Goal: Transaction & Acquisition: Register for event/course

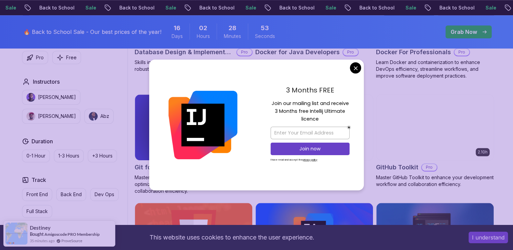
scroll to position [710, 0]
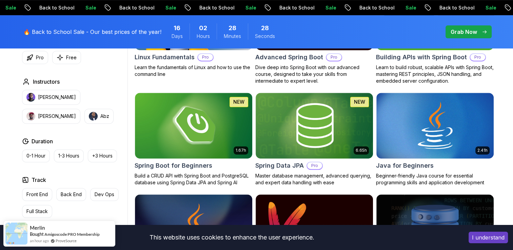
scroll to position [278, 0]
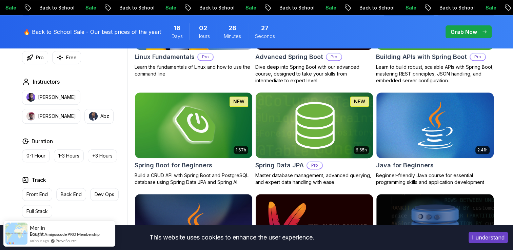
click at [331, 170] on div "6.65h NEW Spring Data JPA Pro Master database management, advanced querying, an…" at bounding box center [314, 139] width 118 height 94
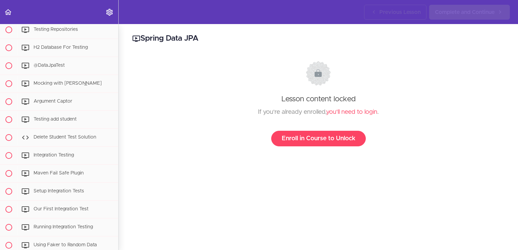
scroll to position [2427, 0]
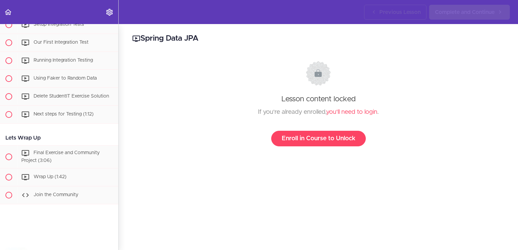
drag, startPoint x: 93, startPoint y: 127, endPoint x: 151, endPoint y: 179, distance: 78.3
click at [151, 179] on div "Spring Data JPA Lesson content locked If you're already enrolled, you'll need t…" at bounding box center [319, 137] width 400 height 226
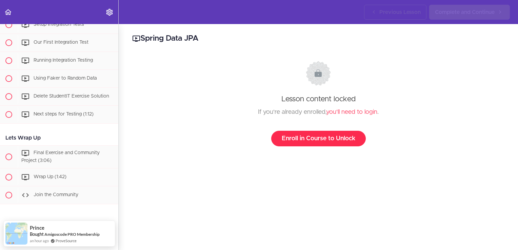
click at [327, 139] on link "Enroll in Course to Unlock" at bounding box center [318, 139] width 95 height 16
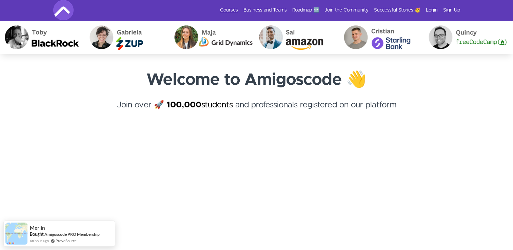
click at [235, 7] on link "Courses" at bounding box center [229, 10] width 18 height 7
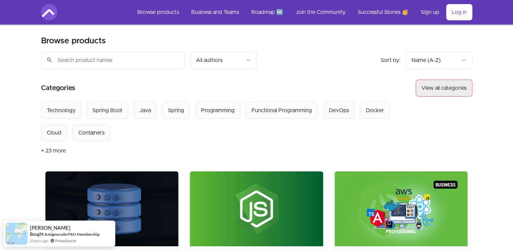
click at [443, 90] on button "View all categories" at bounding box center [444, 88] width 57 height 17
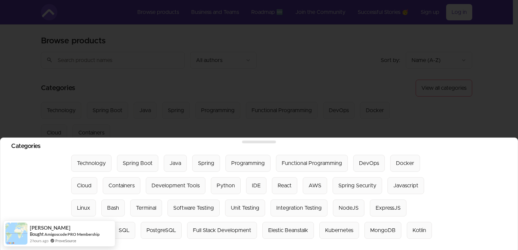
click at [482, 78] on div at bounding box center [259, 125] width 518 height 250
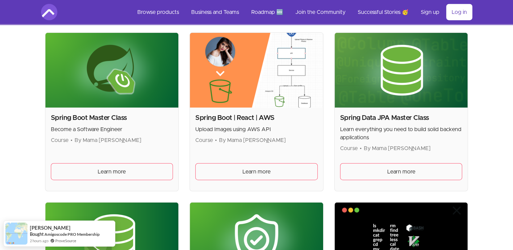
scroll to position [1663, 0]
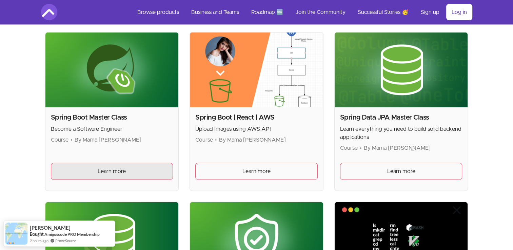
click at [150, 163] on link "Learn more" at bounding box center [112, 171] width 122 height 17
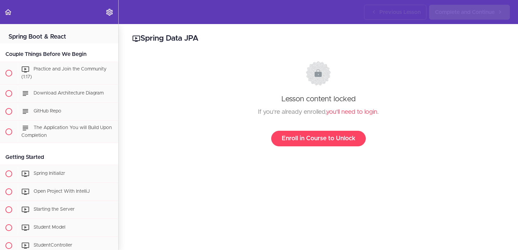
scroll to position [1087, 0]
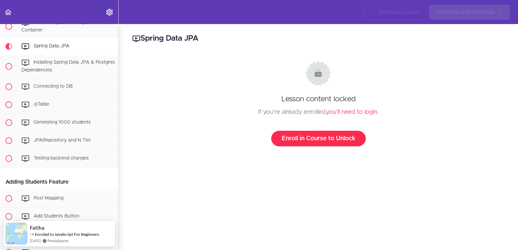
click at [309, 134] on link "Enroll in Course to Unlock" at bounding box center [318, 139] width 95 height 16
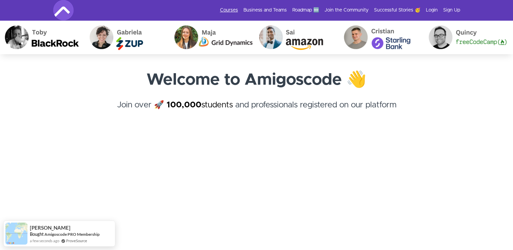
click at [229, 9] on link "Courses" at bounding box center [229, 10] width 18 height 7
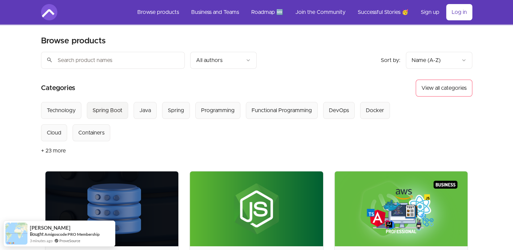
click at [117, 103] on Boot "Spring Boot" at bounding box center [107, 110] width 41 height 17
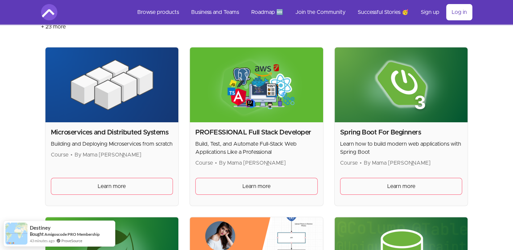
scroll to position [125, 0]
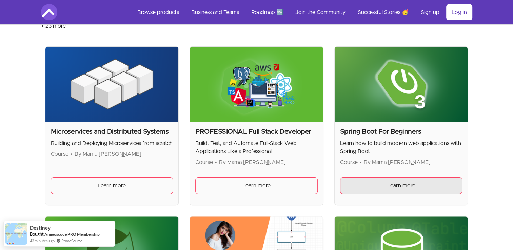
click at [390, 182] on span "Learn more" at bounding box center [401, 186] width 28 height 8
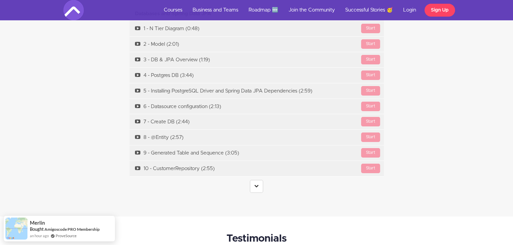
scroll to position [2497, 0]
click at [257, 183] on icon at bounding box center [256, 185] width 4 height 4
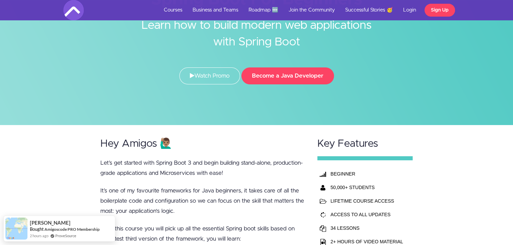
scroll to position [0, 0]
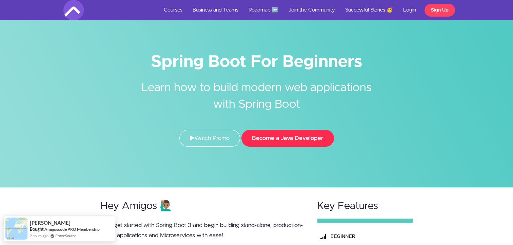
click at [267, 145] on button "Become a Java Developer" at bounding box center [287, 138] width 93 height 17
